Goal: Task Accomplishment & Management: Complete application form

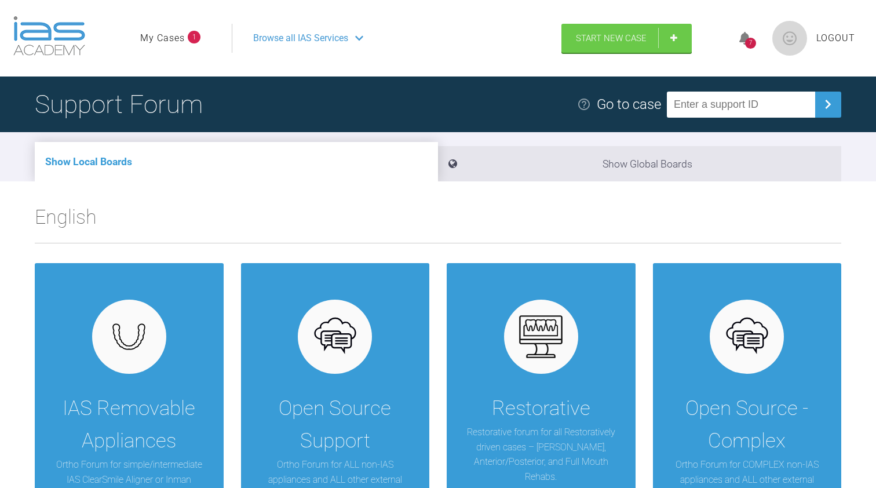
click at [170, 38] on link "My Cases" at bounding box center [162, 38] width 45 height 15
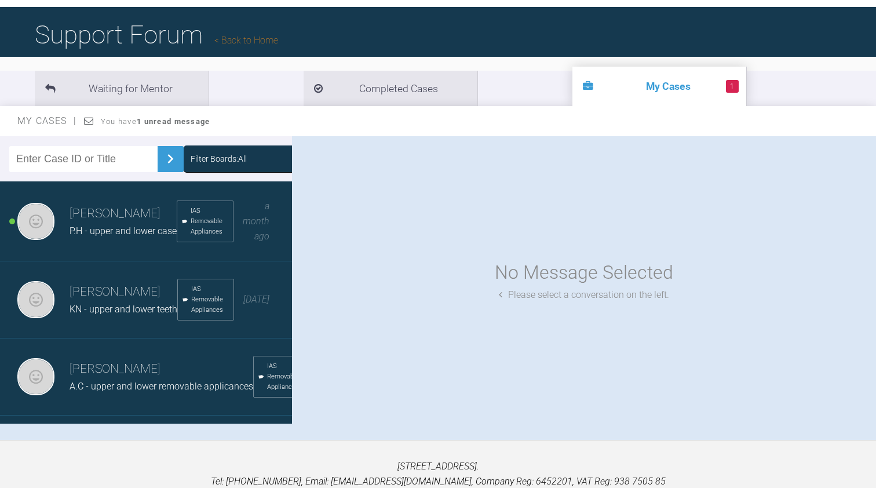
scroll to position [90, 0]
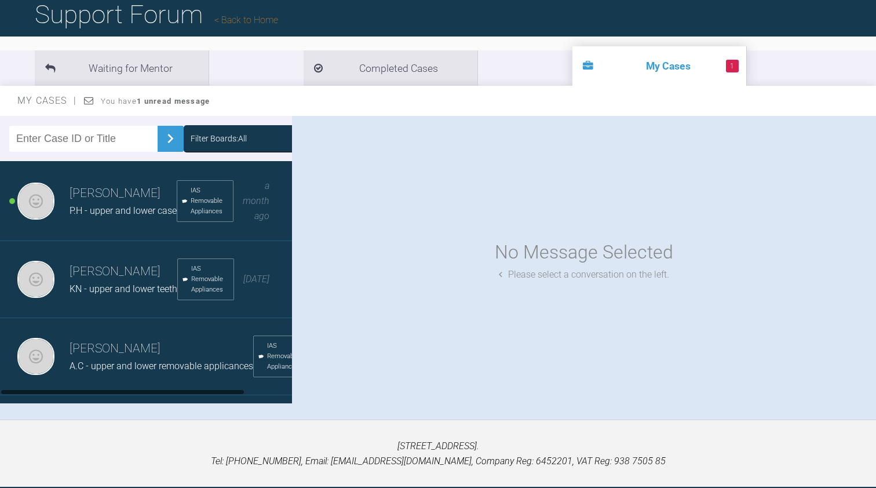
click at [159, 220] on div "[PERSON_NAME] P.H - upper and lower case IAS Removable Appliances a month ago" at bounding box center [146, 201] width 292 height 80
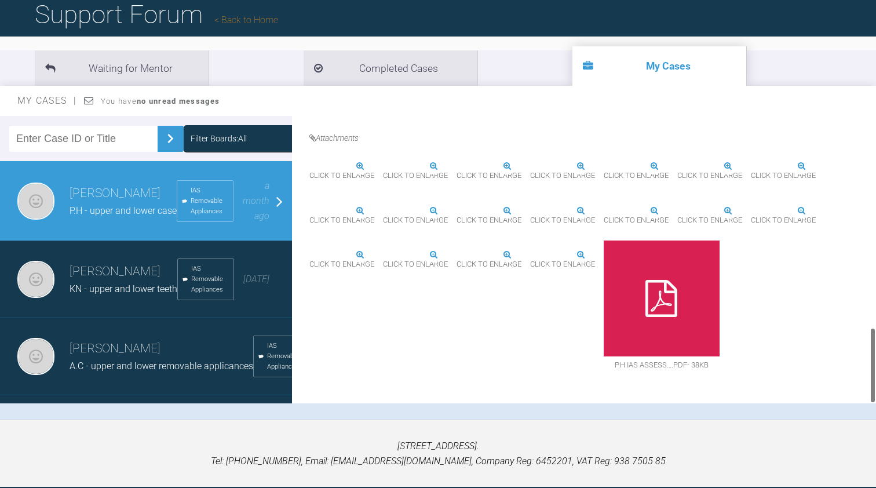
scroll to position [794, 0]
click at [657, 318] on div at bounding box center [662, 299] width 116 height 116
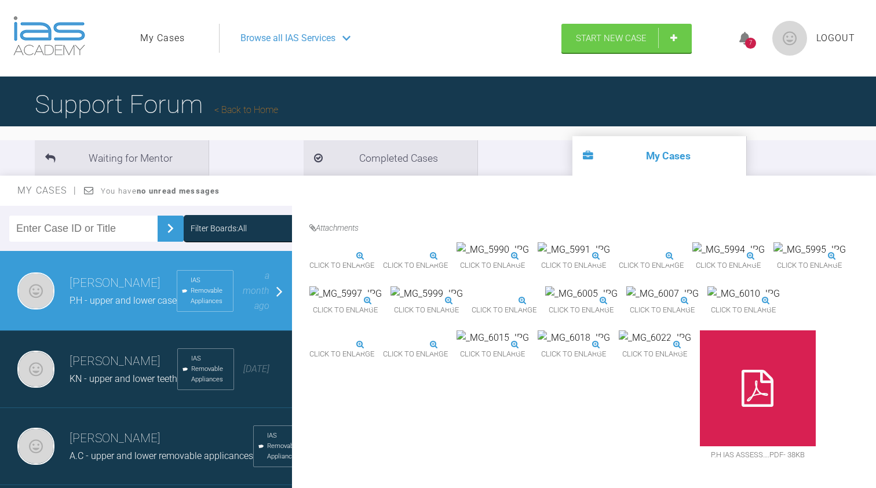
scroll to position [0, 0]
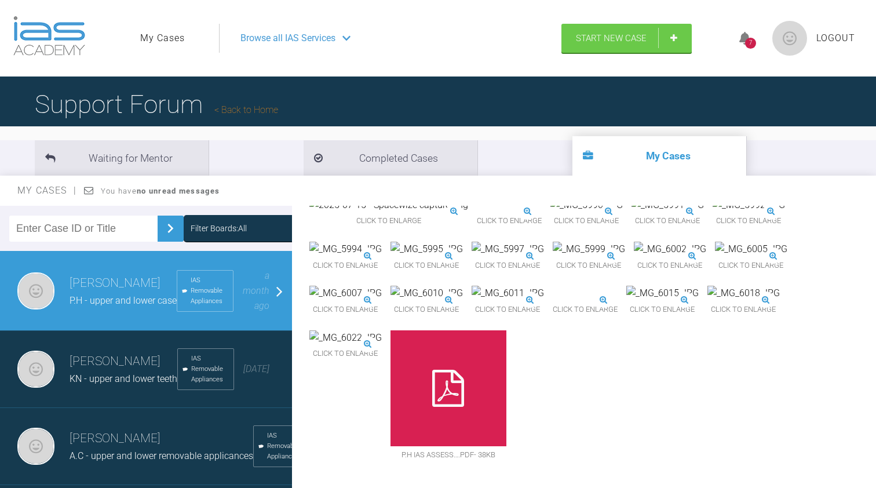
click at [308, 43] on span "Browse all IAS Services" at bounding box center [288, 38] width 95 height 15
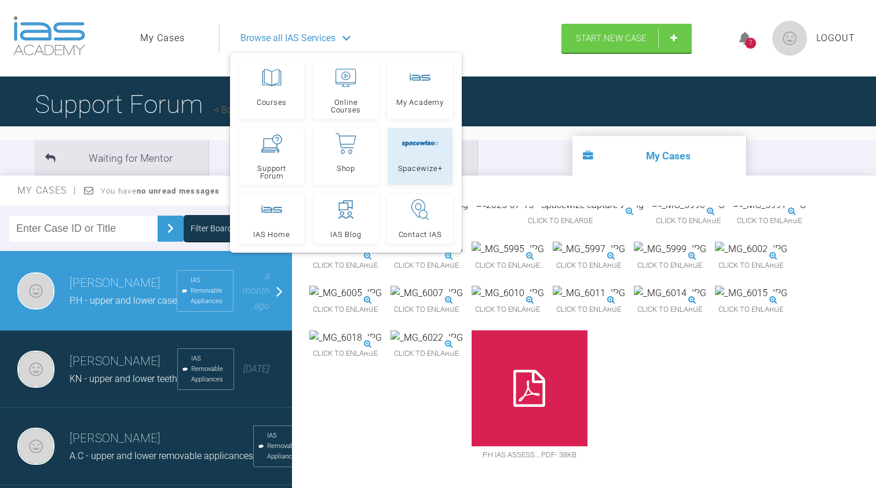
click at [427, 158] on link "Spacewize+" at bounding box center [420, 156] width 65 height 57
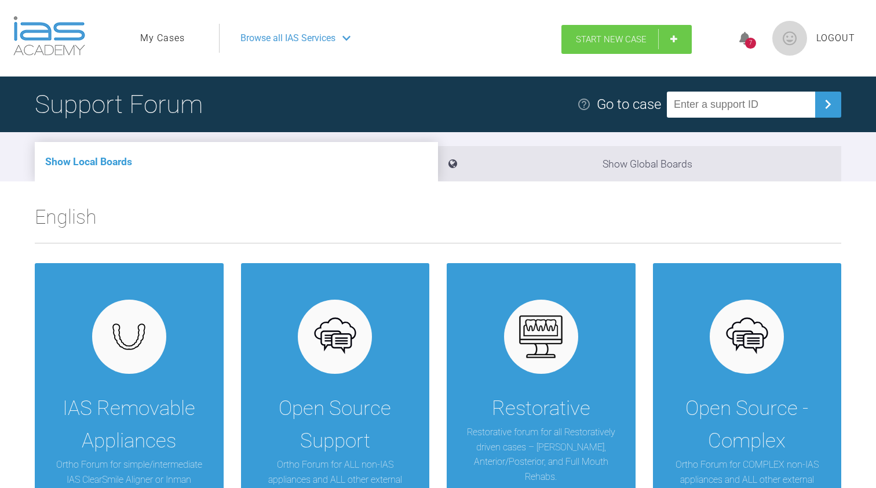
click at [594, 28] on link "Start New Case" at bounding box center [627, 39] width 130 height 29
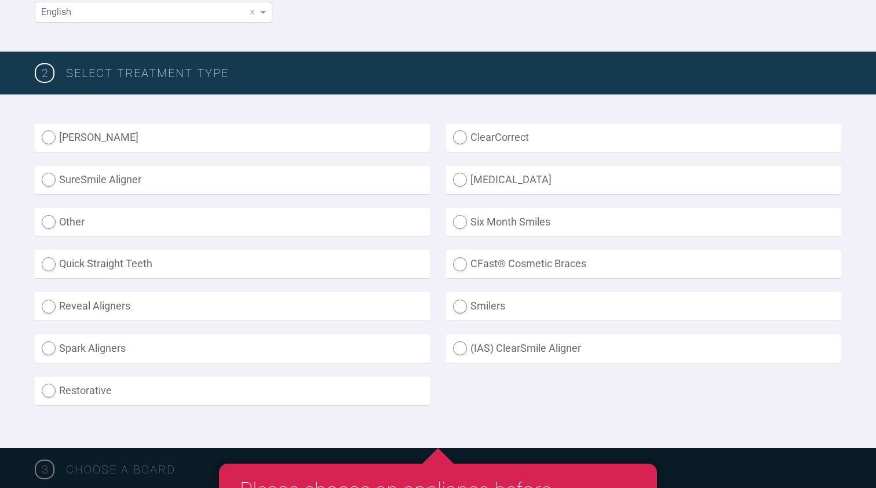
scroll to position [263, 0]
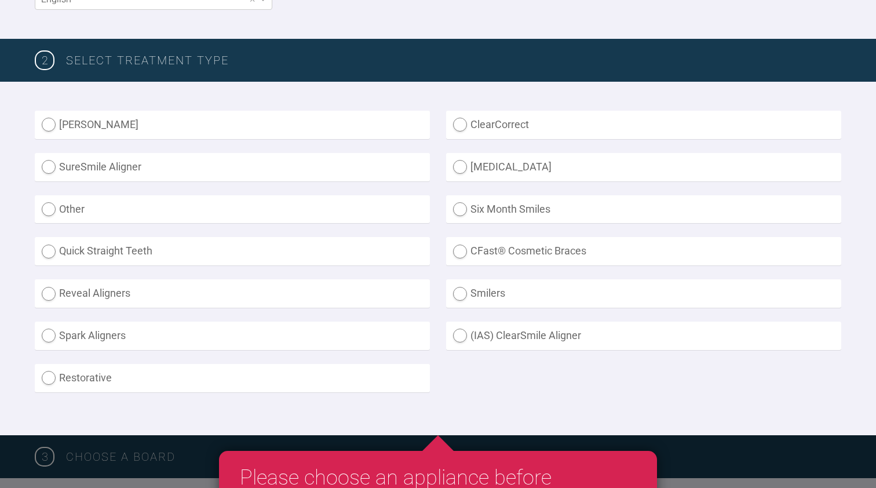
click at [503, 341] on label "(IAS) ClearSmile Aligner" at bounding box center [643, 336] width 395 height 28
radio Aligner "true"
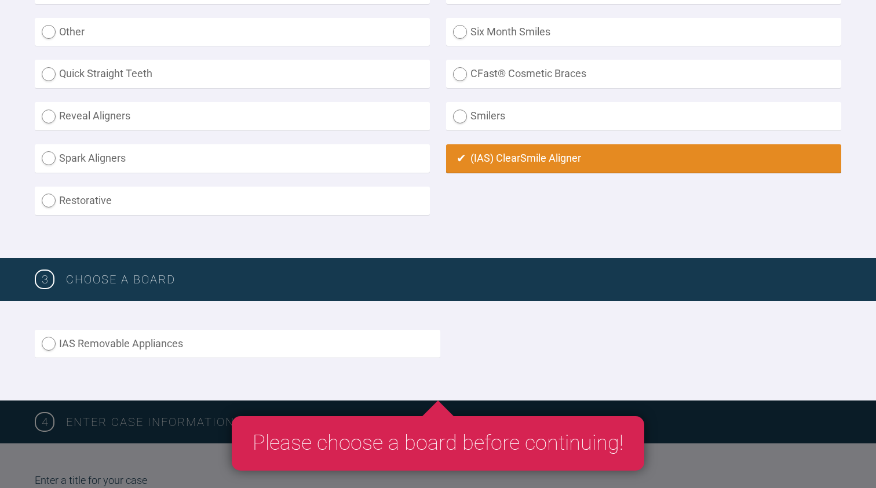
scroll to position [444, 0]
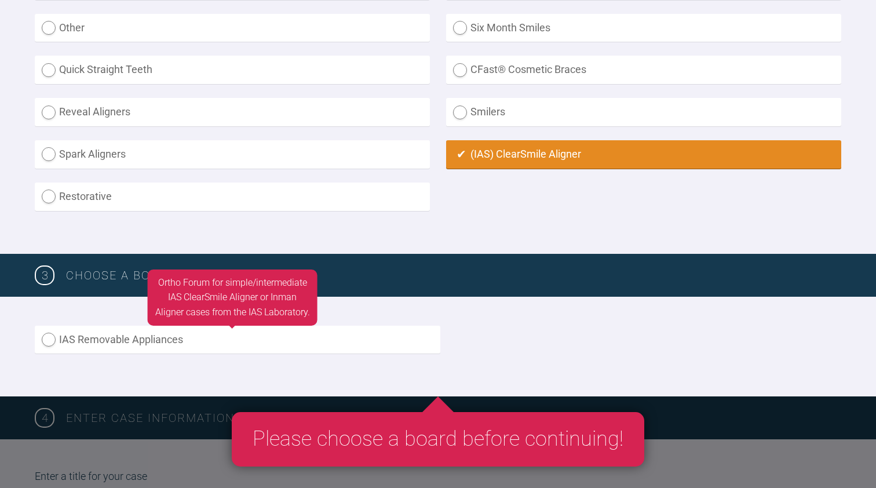
click at [394, 334] on label "IAS Removable Appliances" at bounding box center [238, 340] width 406 height 28
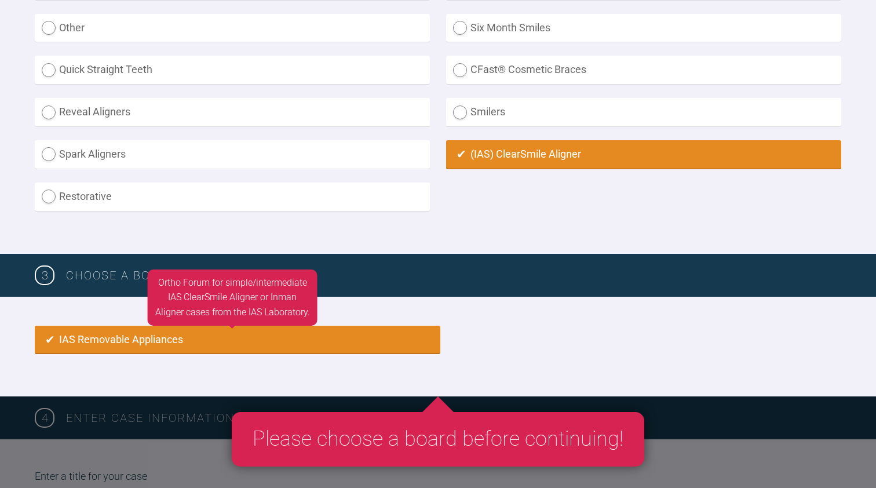
radio input "true"
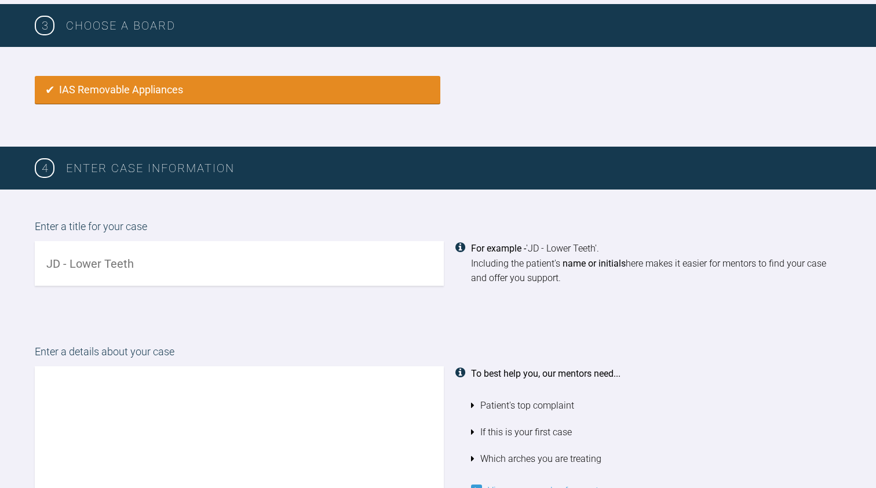
scroll to position [706, 0]
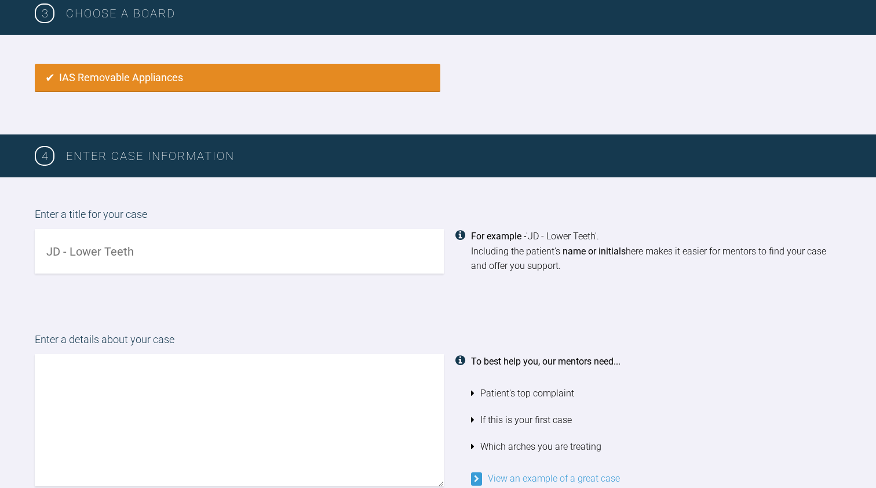
click at [159, 242] on input "text" at bounding box center [239, 251] width 409 height 45
type input "SW - upper and lower arcg"
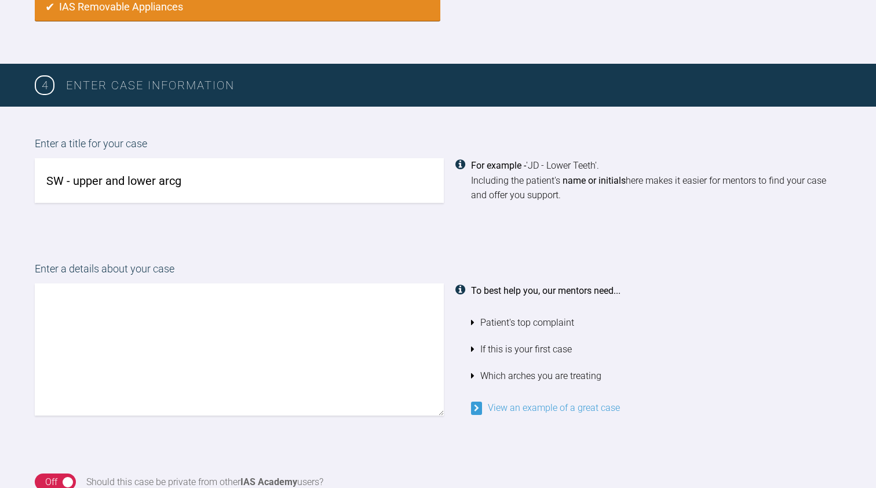
scroll to position [779, 0]
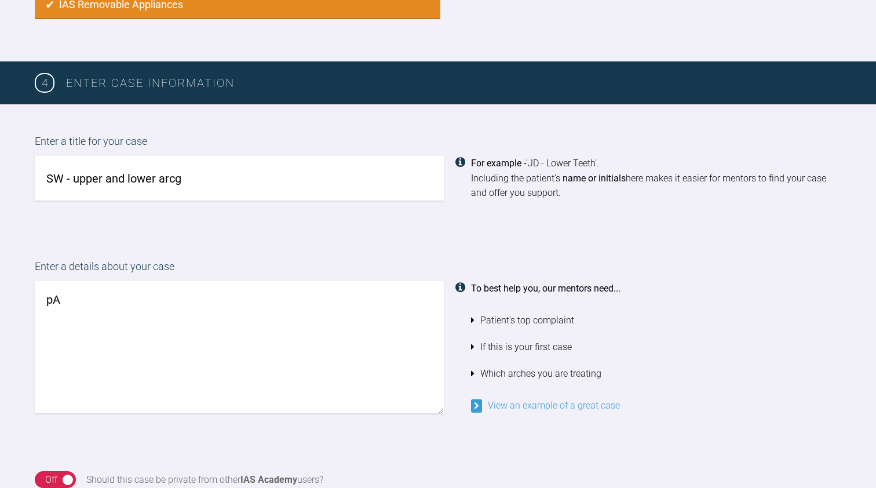
type textarea "p"
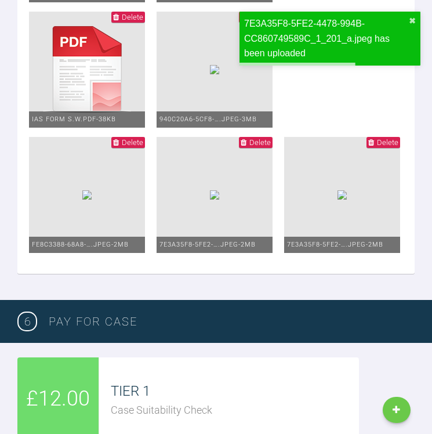
scroll to position [1403, 0]
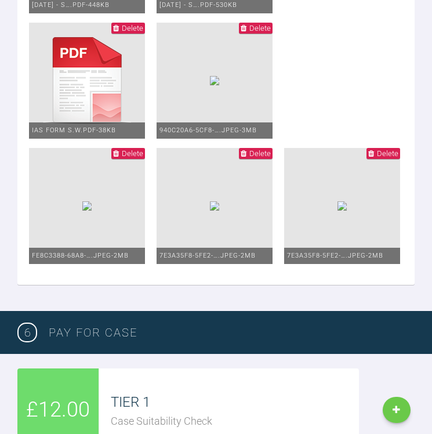
type textarea "Patient with a class I skeletal relationship Would like UR1, LR1 and LL3 all mo…"
click at [377, 158] on span "Delete" at bounding box center [387, 153] width 21 height 9
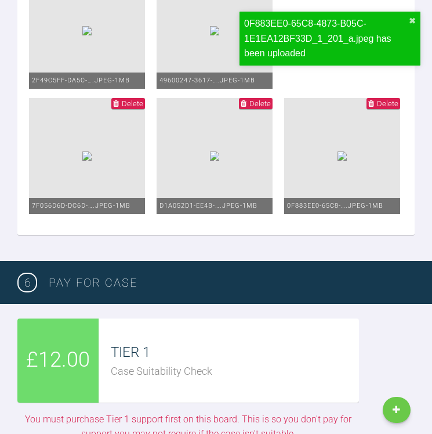
scroll to position [1820, 0]
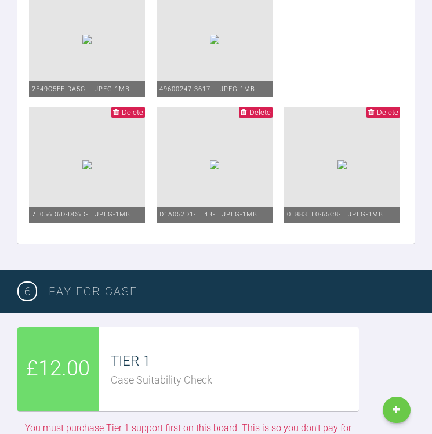
click at [143, 117] on span "Delete" at bounding box center [132, 112] width 21 height 9
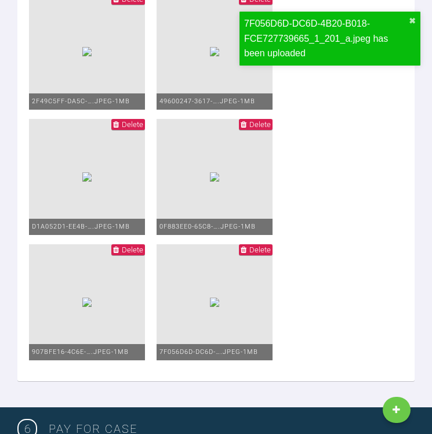
scroll to position [1781, 0]
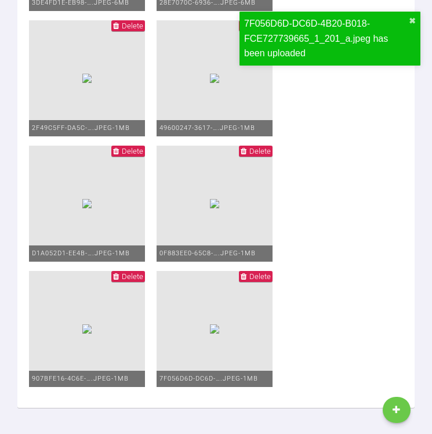
click at [143, 21] on span "Delete" at bounding box center [132, 25] width 21 height 9
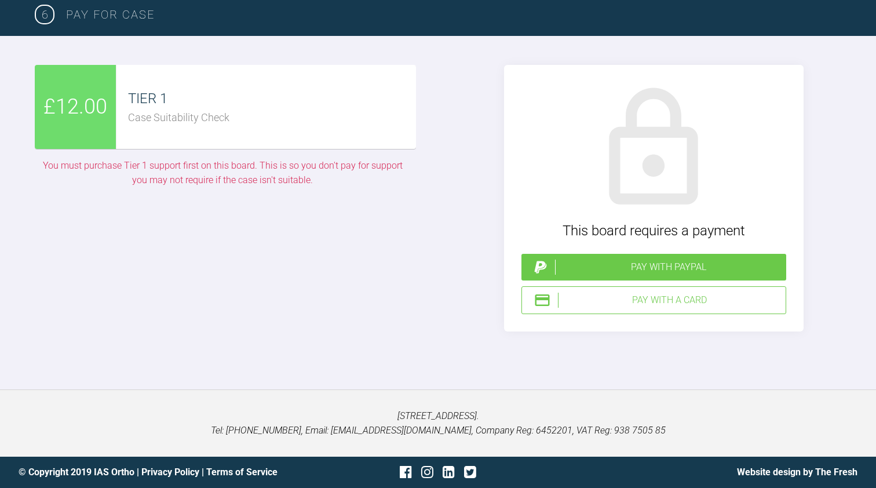
scroll to position [3149, 0]
click at [639, 308] on div "Pay with a Card" at bounding box center [669, 300] width 223 height 15
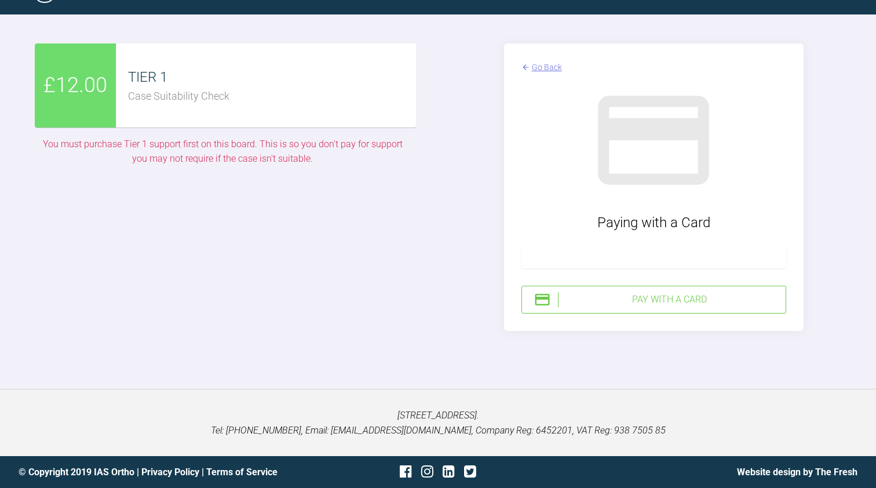
click at [541, 74] on div "Go Back" at bounding box center [547, 67] width 30 height 13
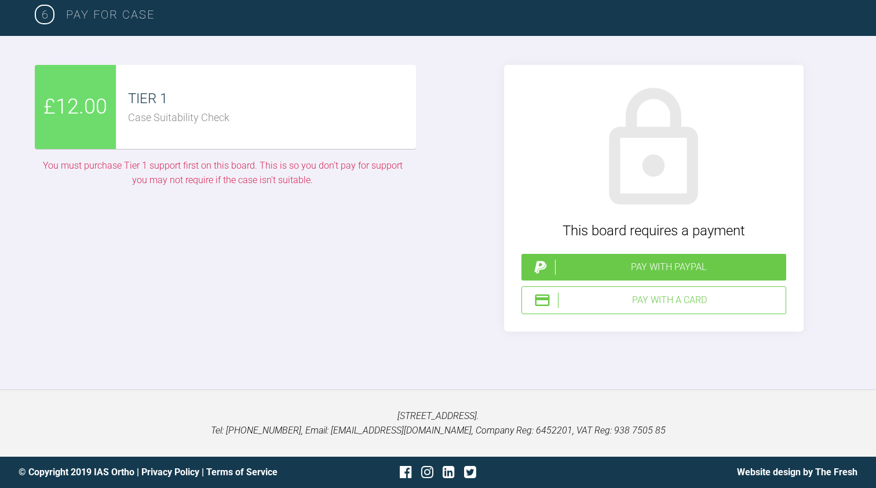
click at [633, 275] on div "Pay with PayPal" at bounding box center [668, 267] width 227 height 15
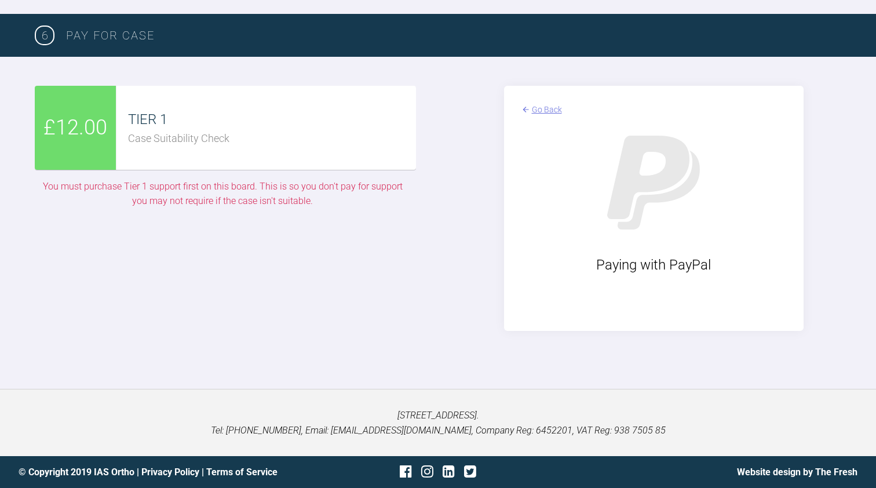
click at [546, 116] on div "Go Back" at bounding box center [547, 109] width 30 height 13
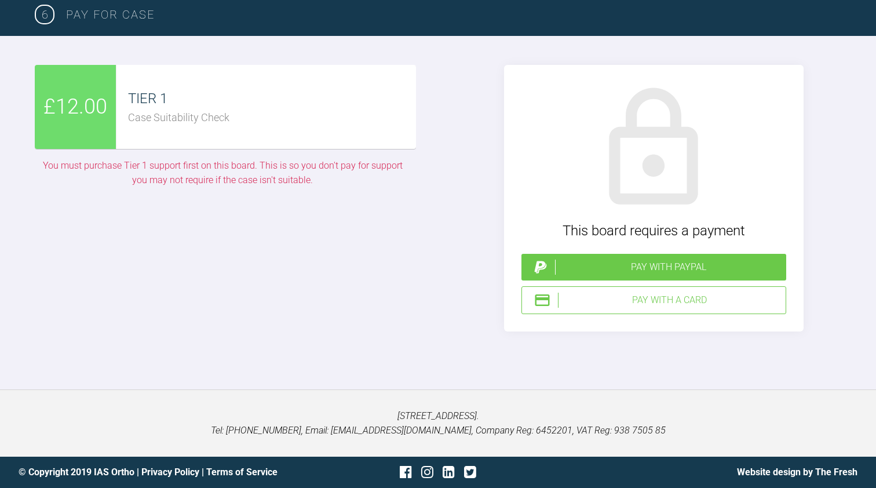
click at [647, 308] on div "Pay with a Card" at bounding box center [669, 300] width 223 height 15
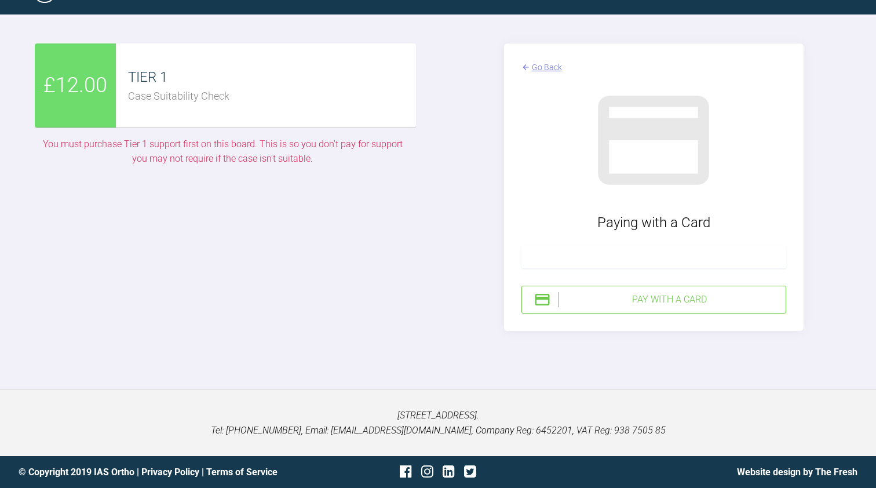
click at [733, 307] on div "Pay with a Card" at bounding box center [669, 299] width 223 height 15
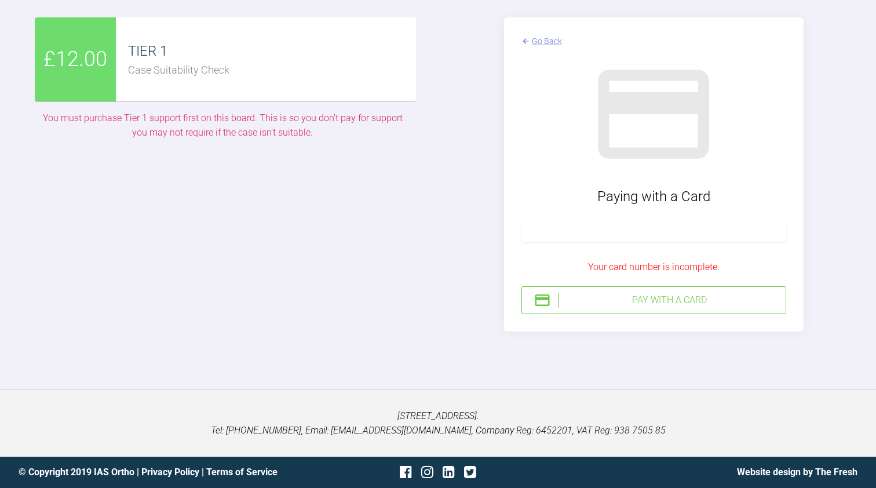
click at [701, 275] on div "Your card number is incomplete." at bounding box center [654, 267] width 265 height 15
click at [663, 308] on div "Pay with a Card" at bounding box center [669, 300] width 223 height 15
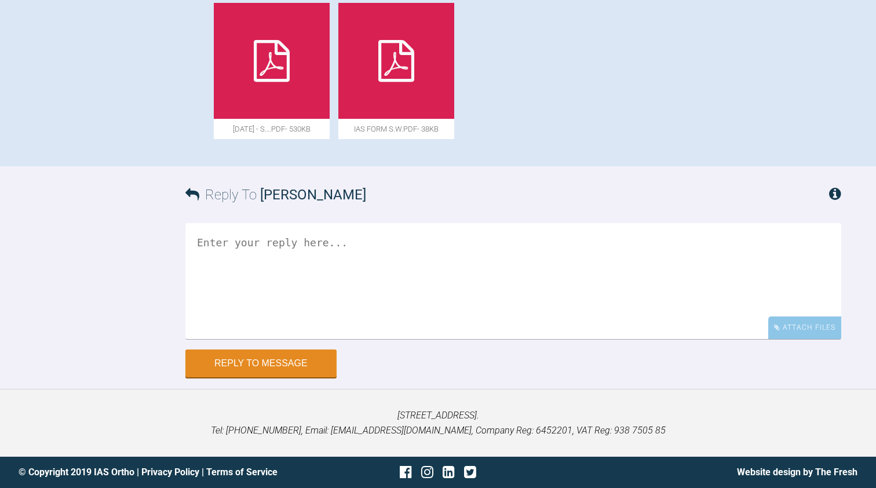
scroll to position [722, 0]
